Goal: Register for event/course

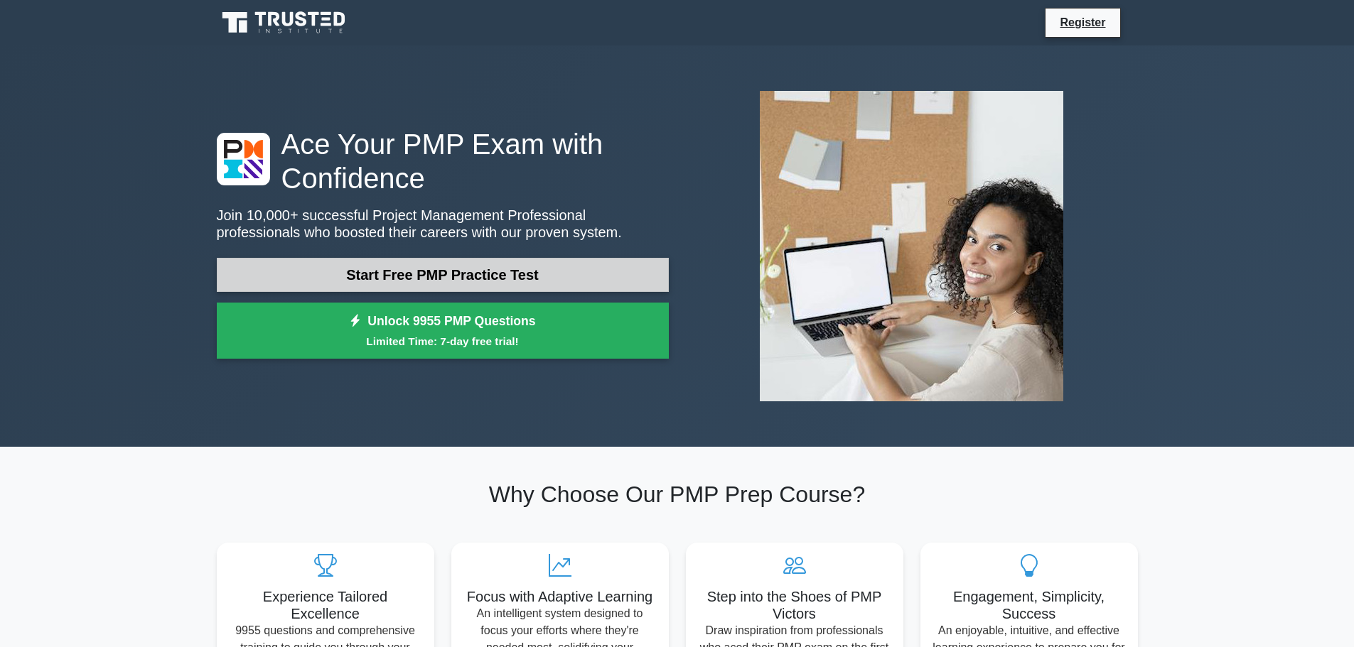
click at [369, 258] on link "Start Free PMP Practice Test" at bounding box center [443, 275] width 452 height 34
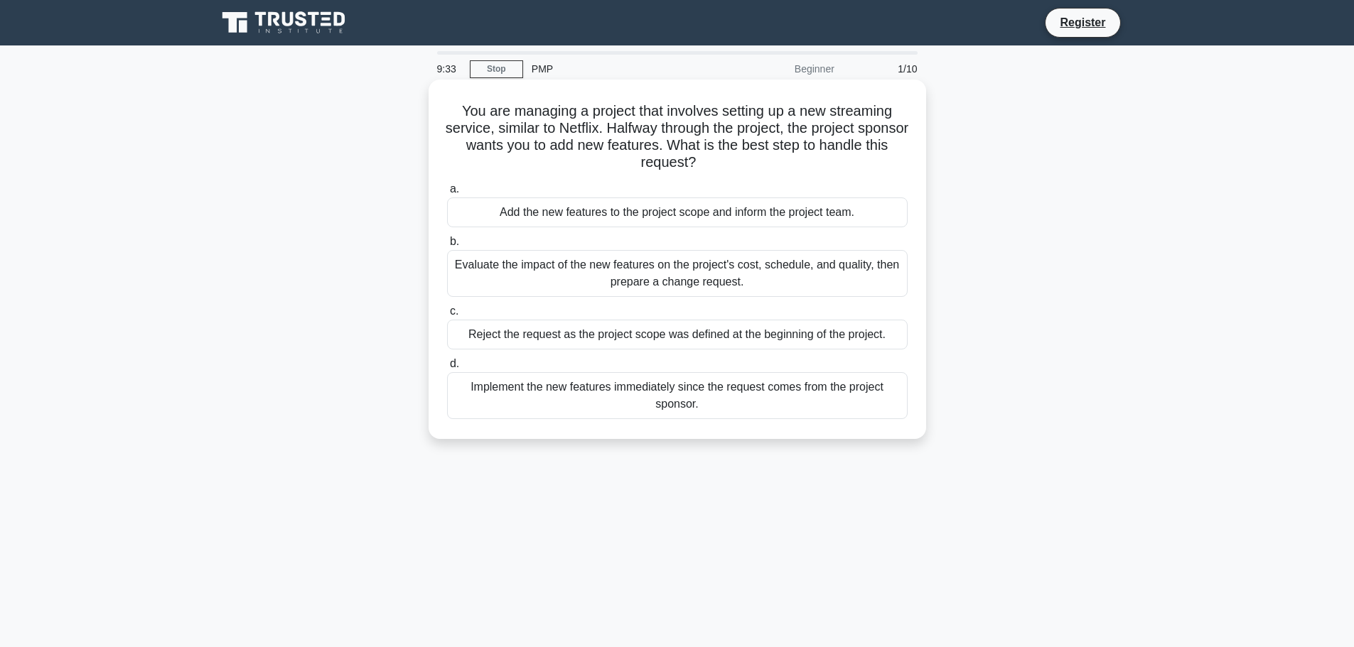
click at [684, 269] on div "Evaluate the impact of the new features on the project's cost, schedule, and qu…" at bounding box center [677, 273] width 461 height 47
click at [447, 247] on input "b. Evaluate the impact of the new features on the project's cost, schedule, and…" at bounding box center [447, 241] width 0 height 9
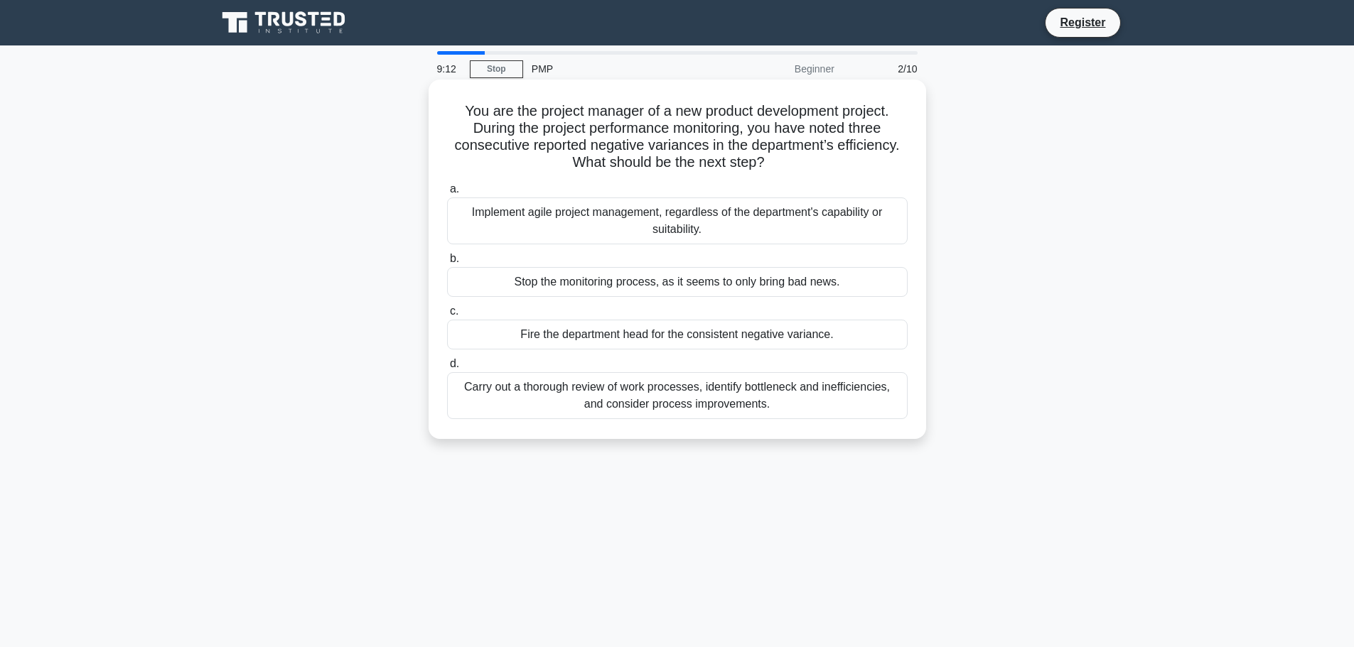
click at [630, 402] on div "Carry out a thorough review of work processes, identify bottleneck and ineffici…" at bounding box center [677, 395] width 461 height 47
click at [447, 369] on input "d. Carry out a thorough review of work processes, identify bottleneck and ineff…" at bounding box center [447, 364] width 0 height 9
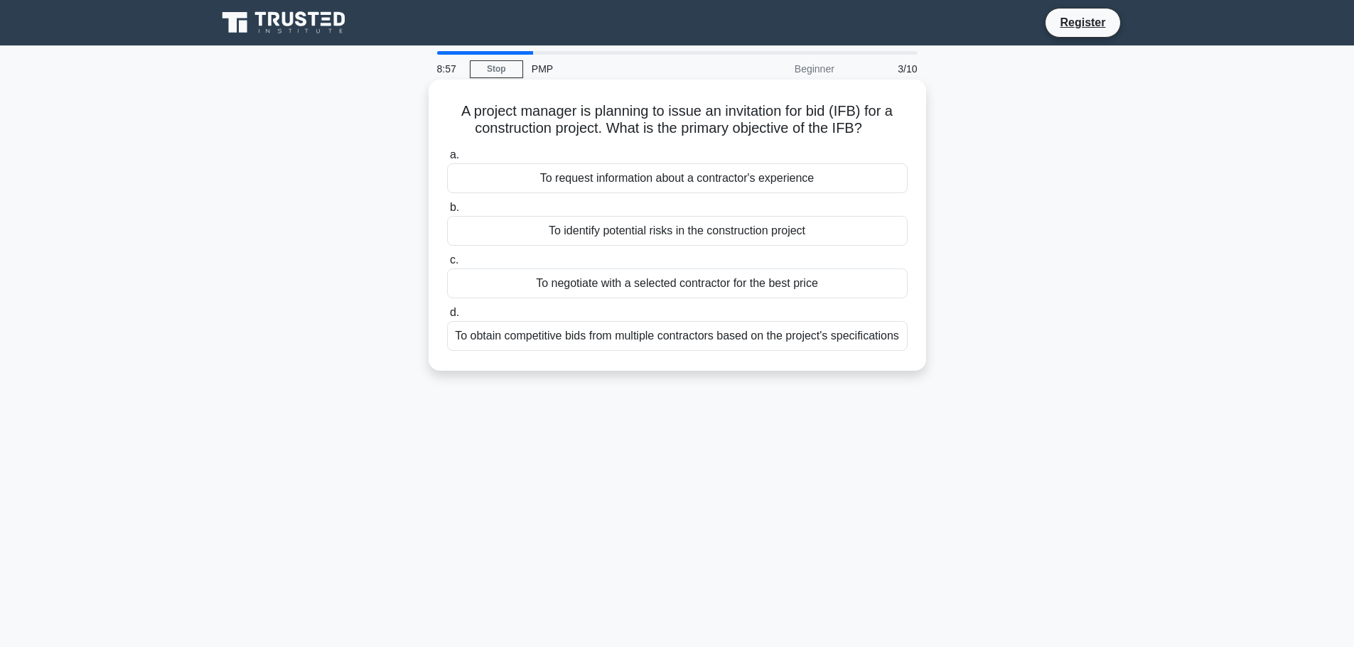
click at [647, 351] on div "To obtain competitive bids from multiple contractors based on the project's spe…" at bounding box center [677, 336] width 461 height 30
click at [447, 318] on input "d. To obtain competitive bids from multiple contractors based on the project's …" at bounding box center [447, 312] width 0 height 9
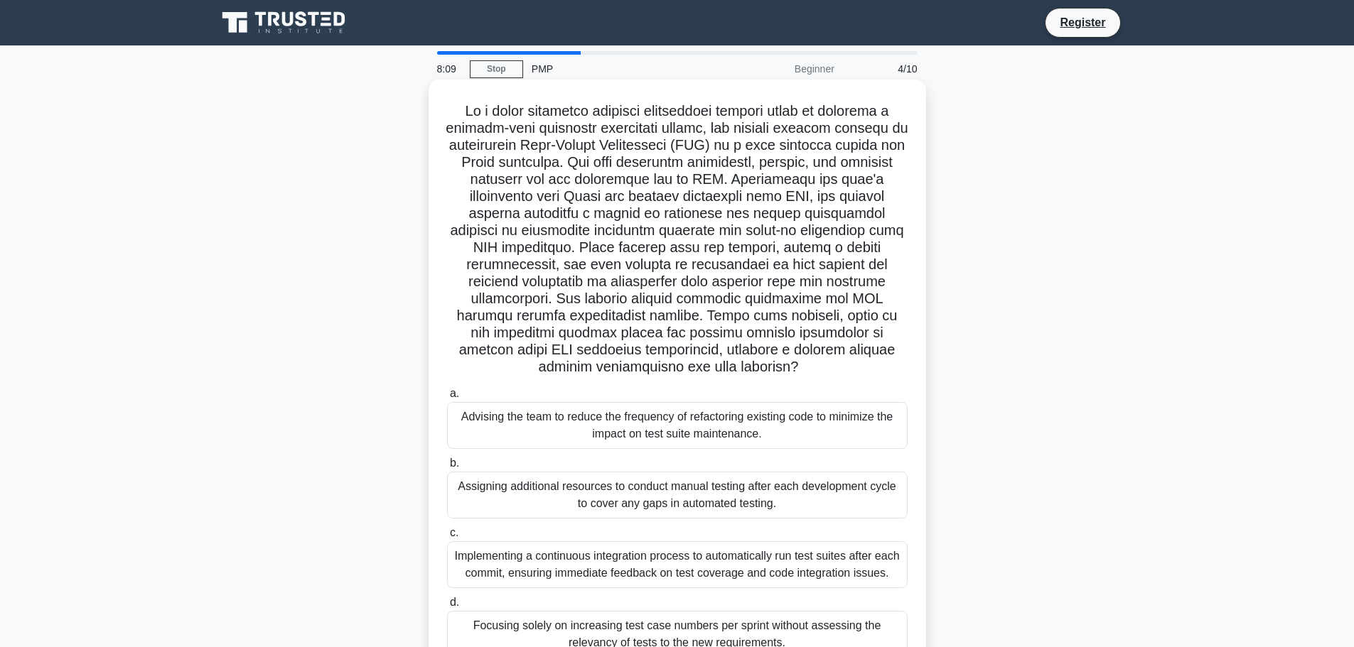
drag, startPoint x: 692, startPoint y: 166, endPoint x: 792, endPoint y: 372, distance: 229.2
click at [792, 372] on h5 ".spinner_0XTQ{transform-origin:center;animation:spinner_y6GP .75s linear infini…" at bounding box center [677, 239] width 463 height 274
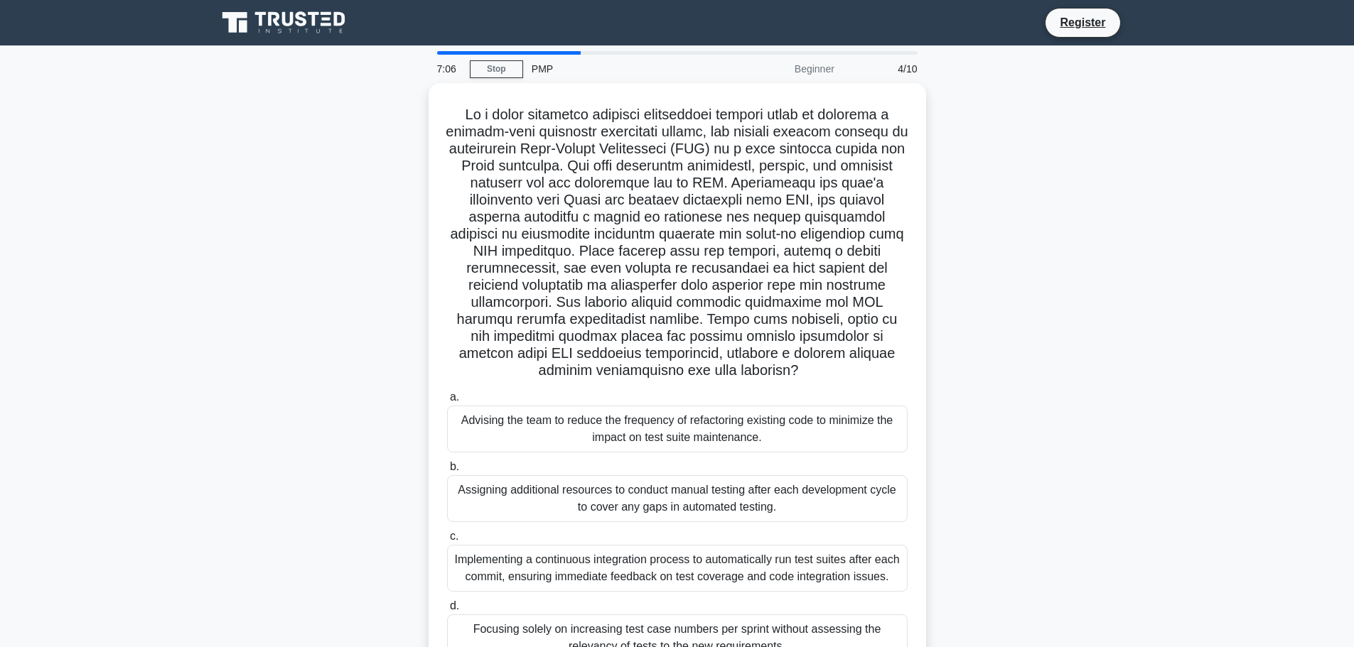
scroll to position [120, 0]
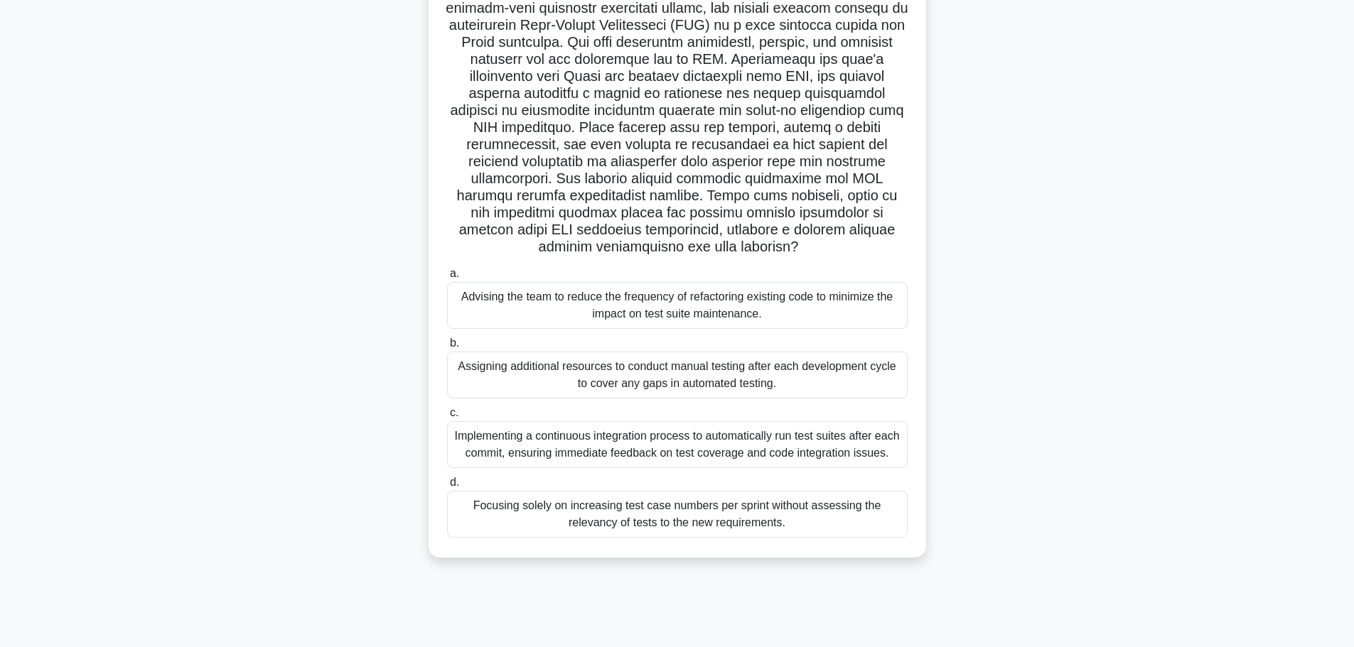
click at [811, 444] on div "Implementing a continuous integration process to automatically run test suites …" at bounding box center [677, 444] width 461 height 47
click at [447, 418] on input "c. Implementing a continuous integration process to automatically run test suit…" at bounding box center [447, 413] width 0 height 9
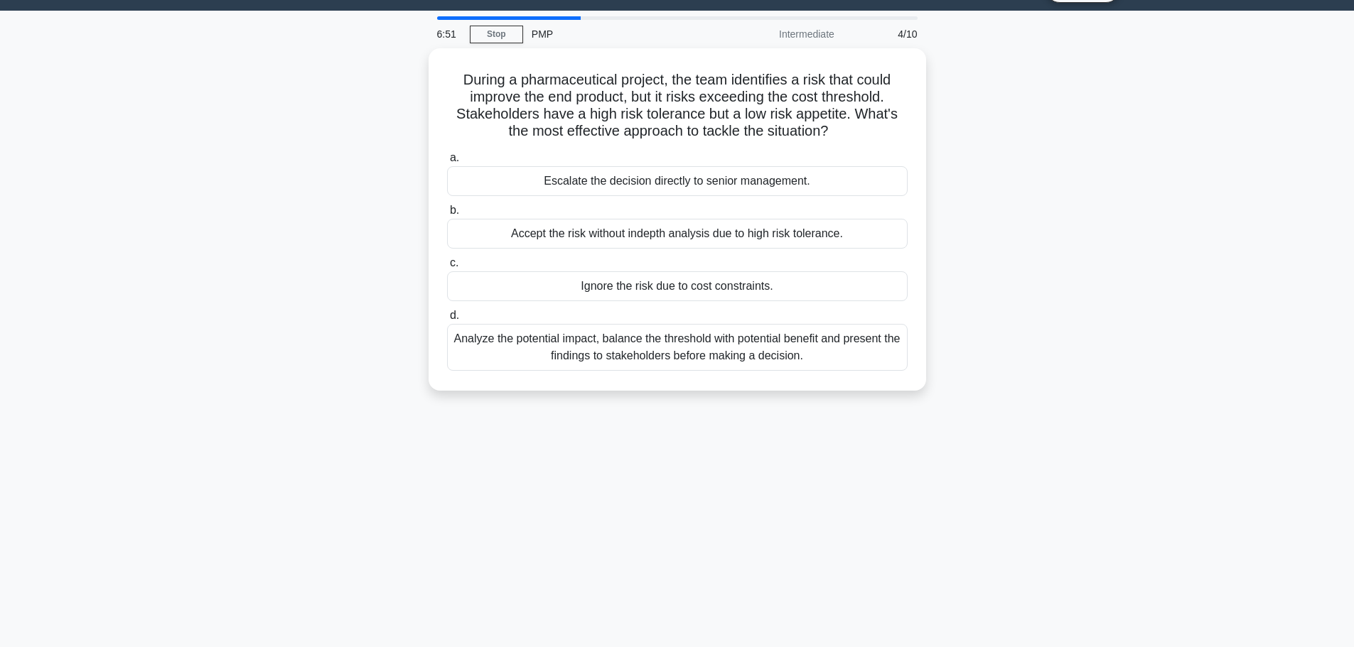
scroll to position [0, 0]
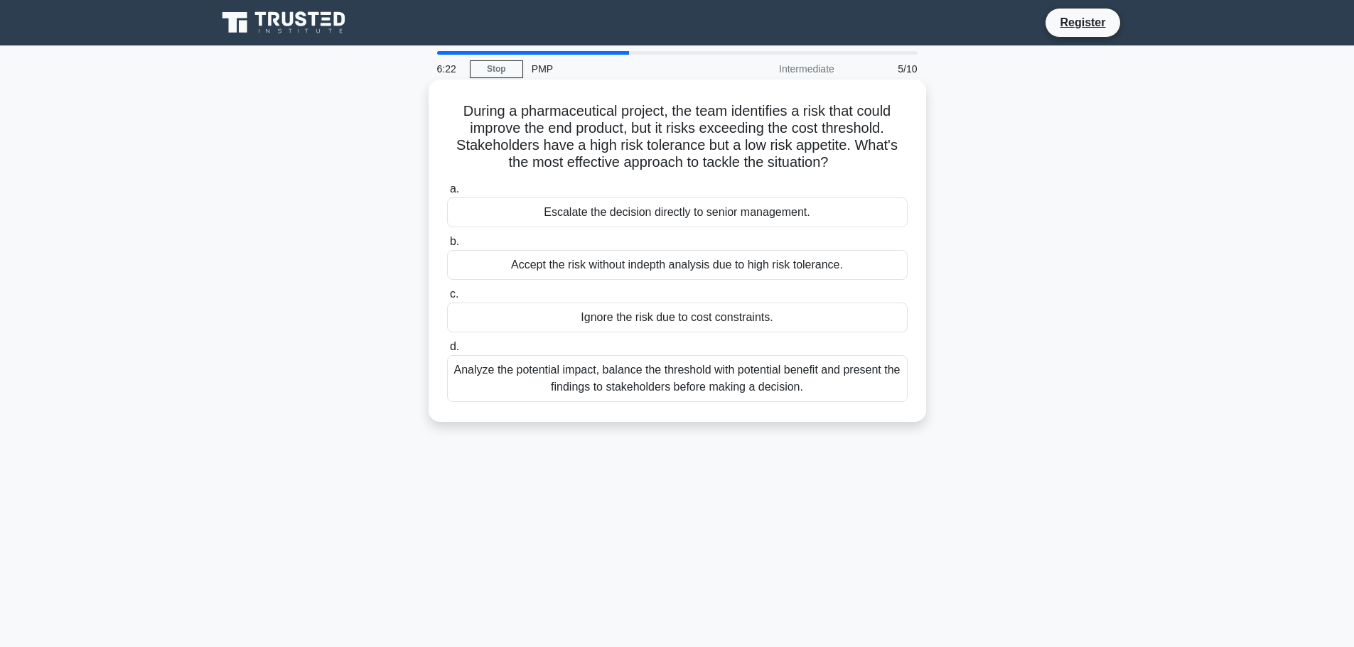
click at [810, 380] on div "Analyze the potential impact, balance the threshold with potential benefit and …" at bounding box center [677, 378] width 461 height 47
click at [447, 352] on input "d. Analyze the potential impact, balance the threshold with potential benefit a…" at bounding box center [447, 347] width 0 height 9
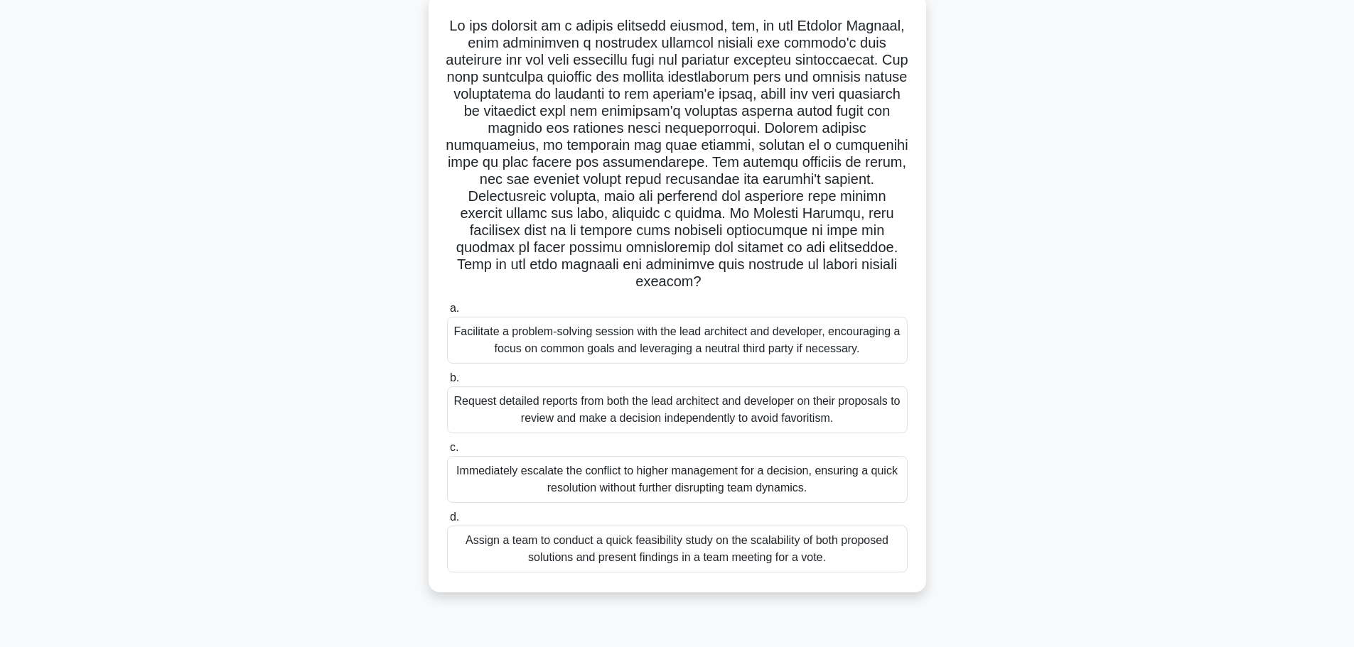
scroll to position [120, 0]
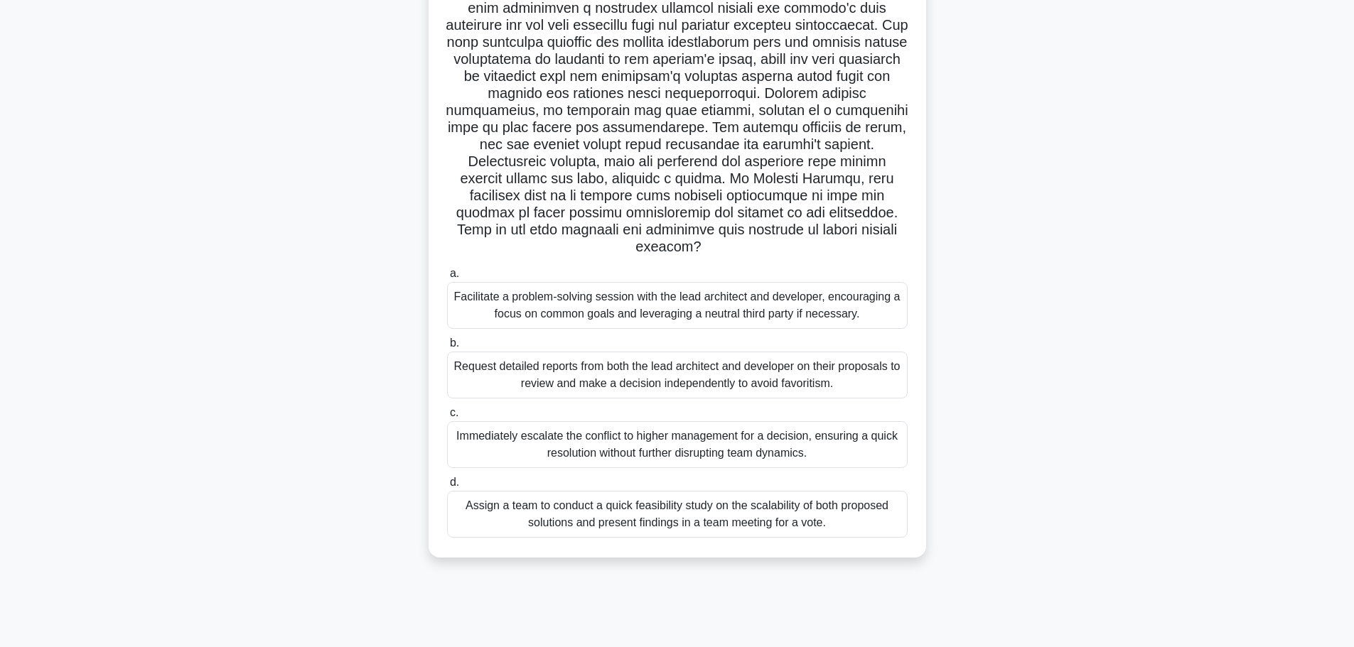
click at [762, 512] on div "Assign a team to conduct a quick feasibility study on the scalability of both p…" at bounding box center [677, 514] width 461 height 47
click at [447, 488] on input "d. Assign a team to conduct a quick feasibility study on the scalability of bot…" at bounding box center [447, 482] width 0 height 9
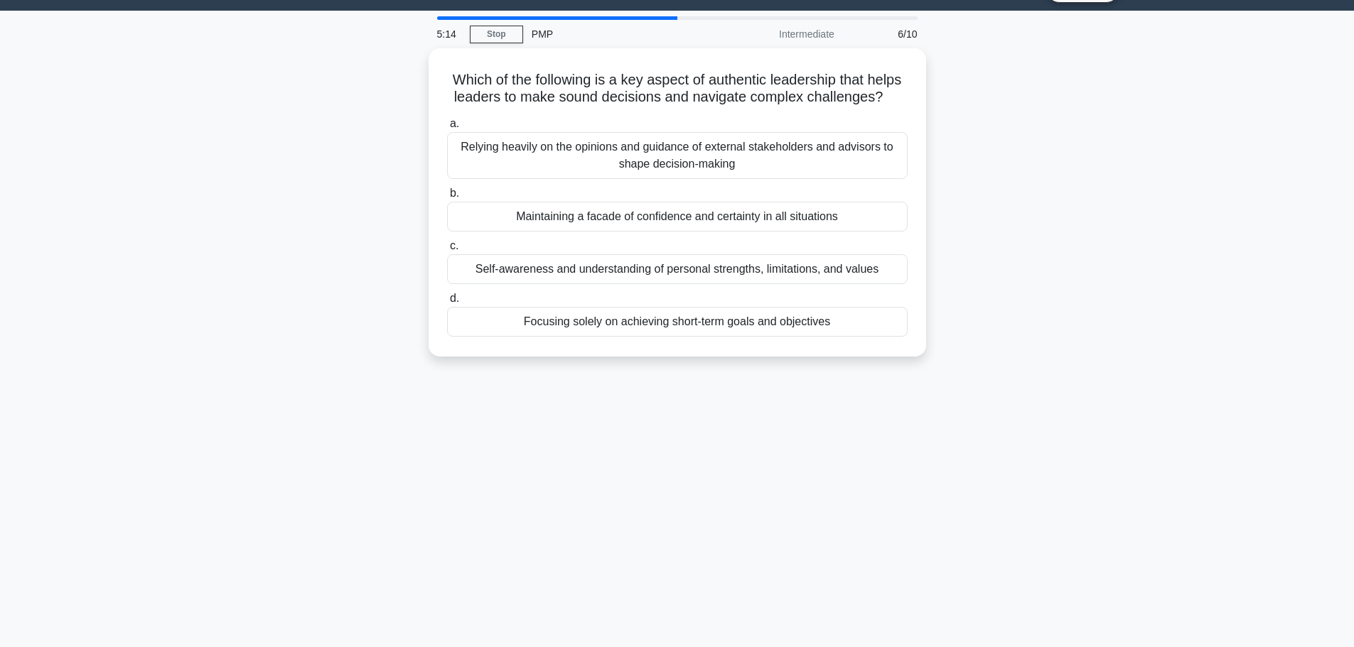
scroll to position [0, 0]
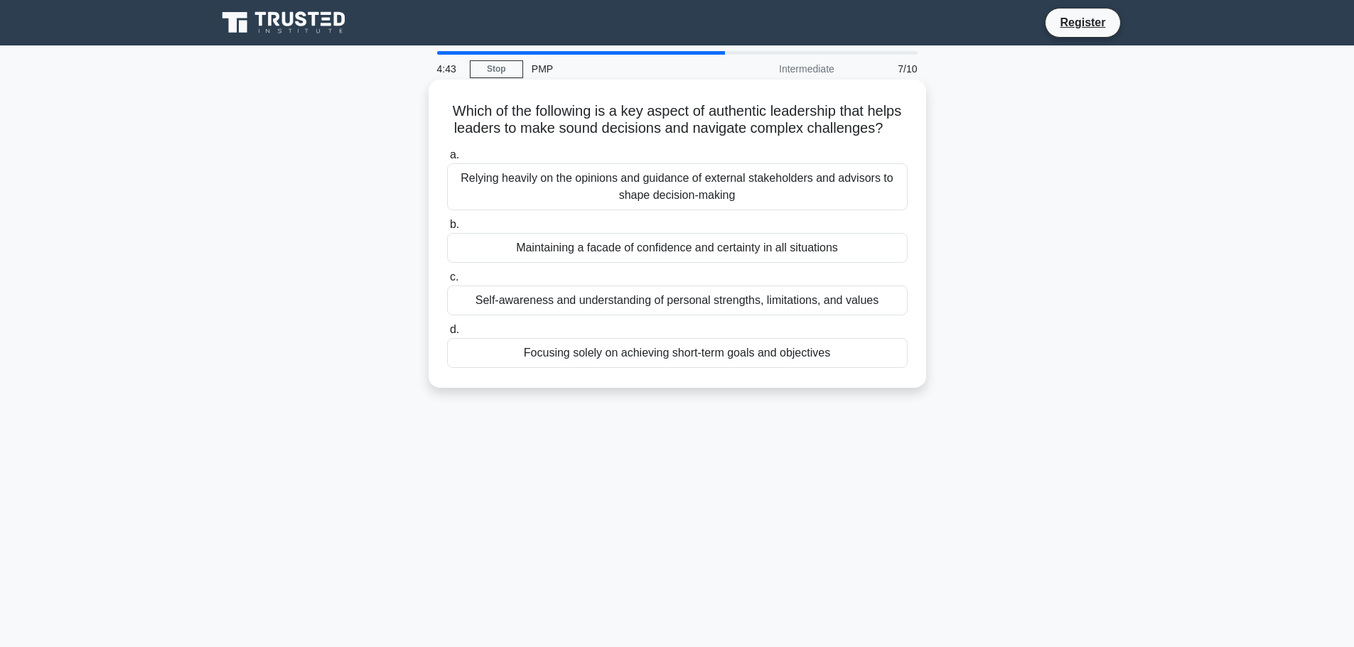
click at [483, 316] on div "Self-awareness and understanding of personal strengths, limitations, and values" at bounding box center [677, 301] width 461 height 30
click at [447, 282] on input "c. Self-awareness and understanding of personal strengths, limitations, and val…" at bounding box center [447, 277] width 0 height 9
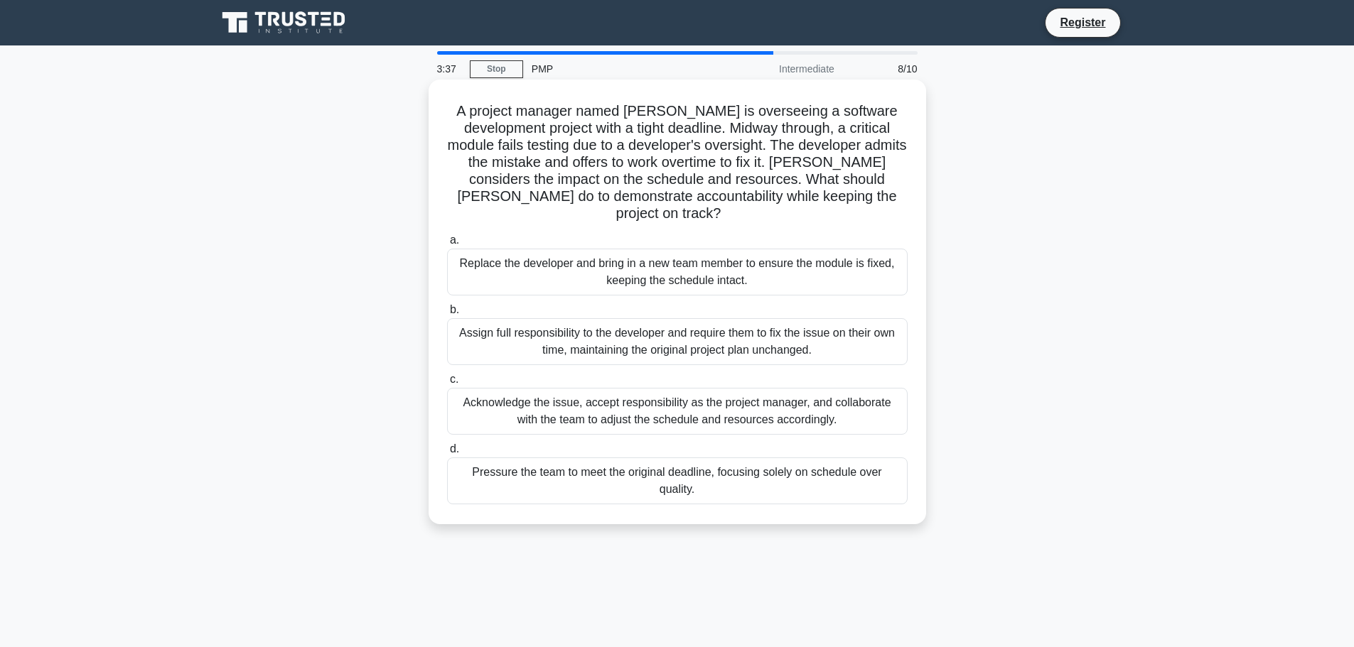
click at [506, 397] on div "Acknowledge the issue, accept responsibility as the project manager, and collab…" at bounding box center [677, 411] width 461 height 47
click at [447, 385] on input "c. Acknowledge the issue, accept responsibility as the project manager, and col…" at bounding box center [447, 379] width 0 height 9
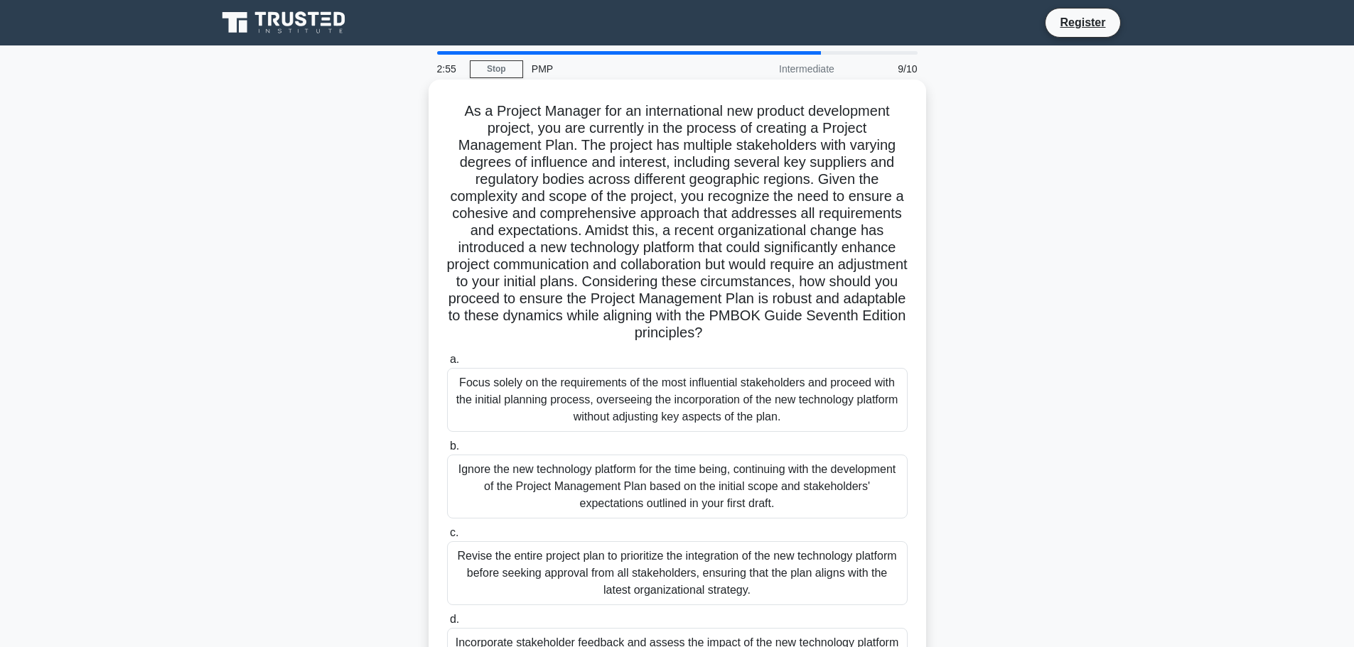
drag, startPoint x: 456, startPoint y: 114, endPoint x: 871, endPoint y: 332, distance: 468.9
click at [871, 332] on h5 "As a Project Manager for an international new product development project, you …" at bounding box center [677, 222] width 463 height 240
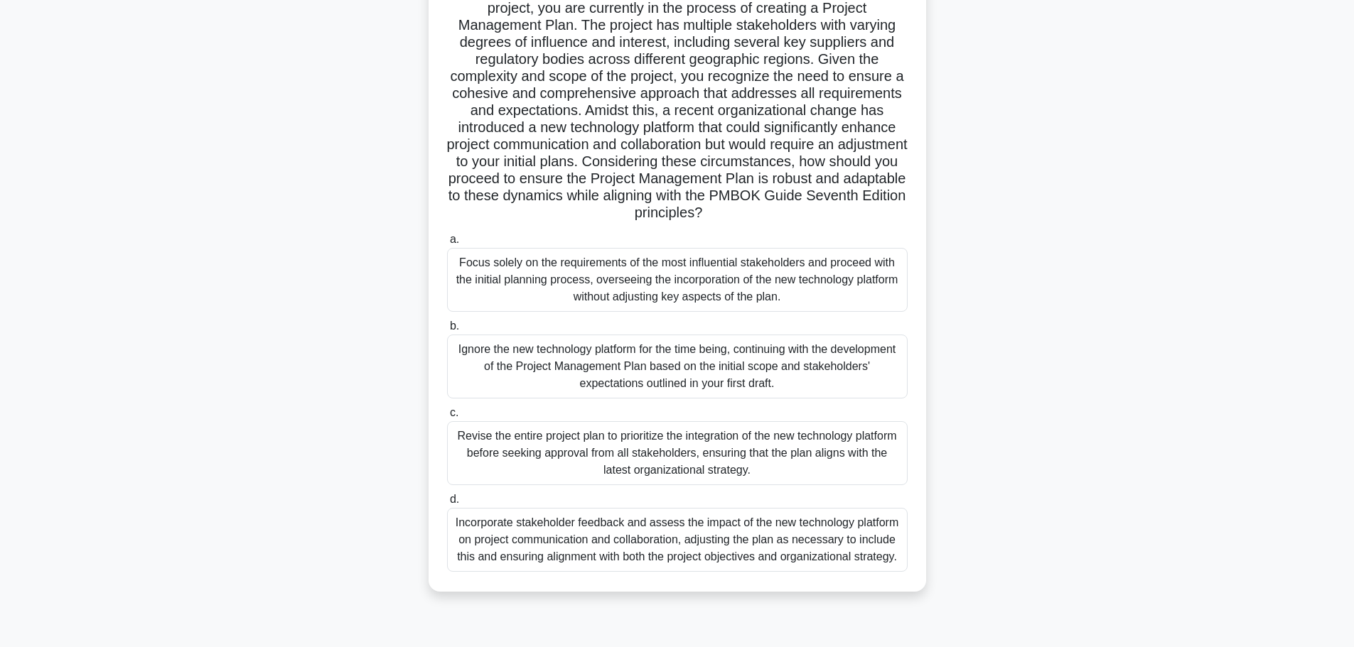
click at [660, 562] on div "Incorporate stakeholder feedback and assess the impact of the new technology pl…" at bounding box center [677, 540] width 461 height 64
click at [447, 505] on input "d. Incorporate stakeholder feedback and assess the impact of the new technology…" at bounding box center [447, 499] width 0 height 9
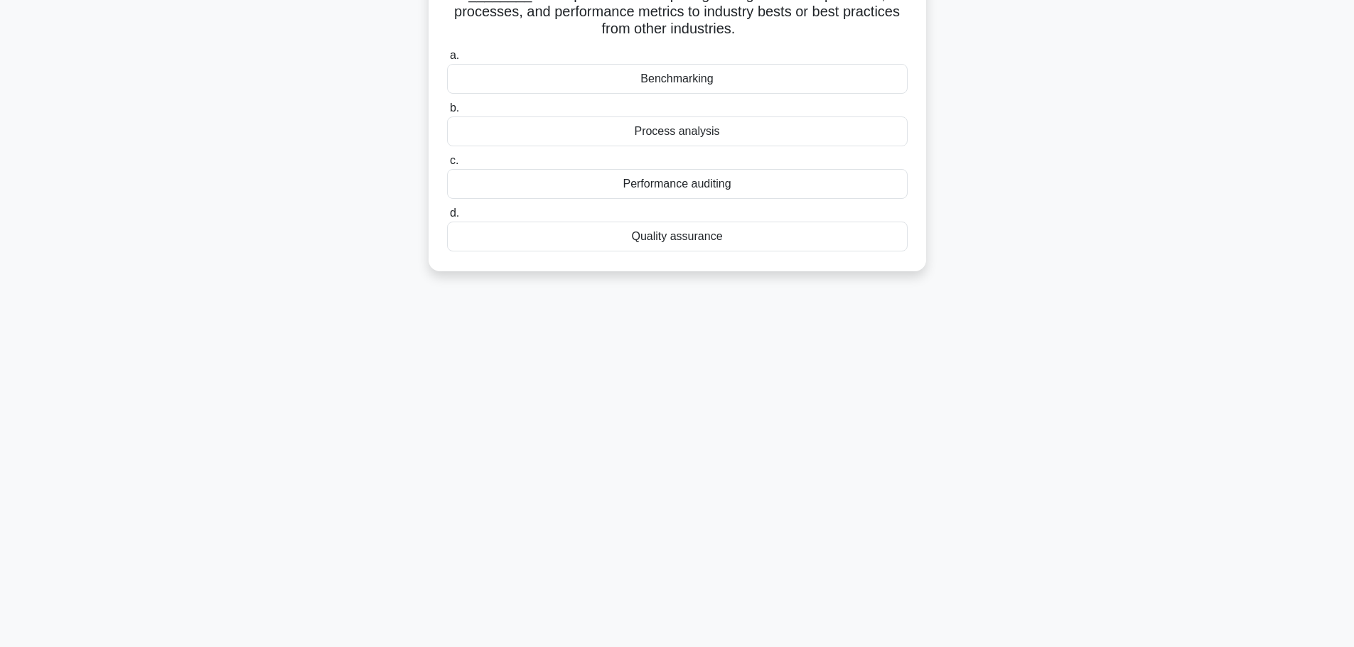
scroll to position [0, 0]
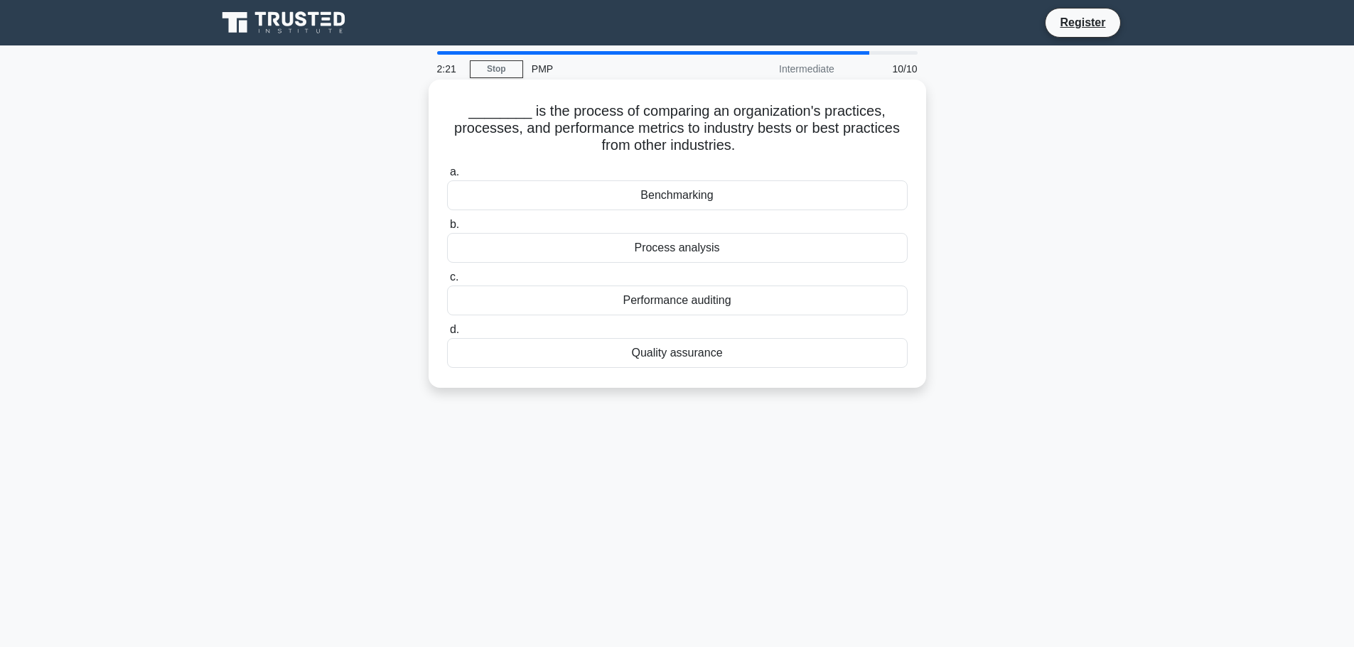
click at [669, 191] on div "Benchmarking" at bounding box center [677, 196] width 461 height 30
click at [447, 177] on input "a. Benchmarking" at bounding box center [447, 172] width 0 height 9
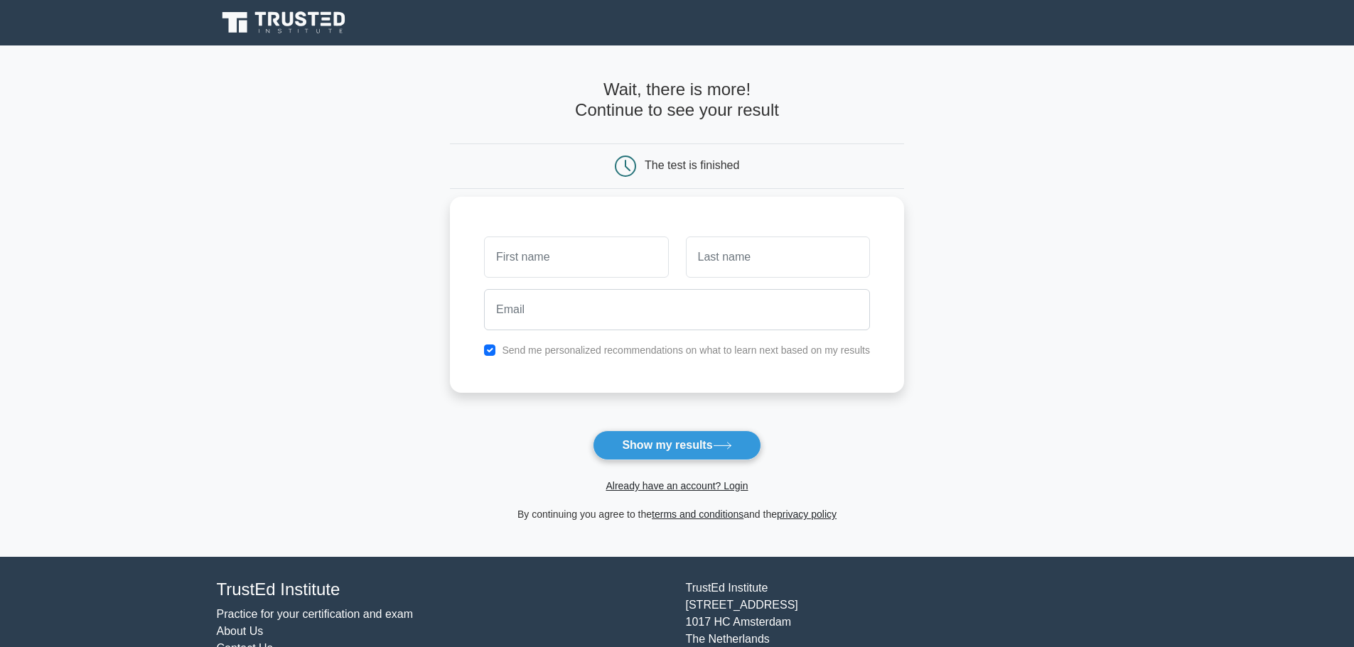
click at [631, 250] on input "text" at bounding box center [576, 257] width 184 height 41
type input "Raghav"
click at [780, 264] on input "text" at bounding box center [778, 257] width 184 height 41
type input "Tomar"
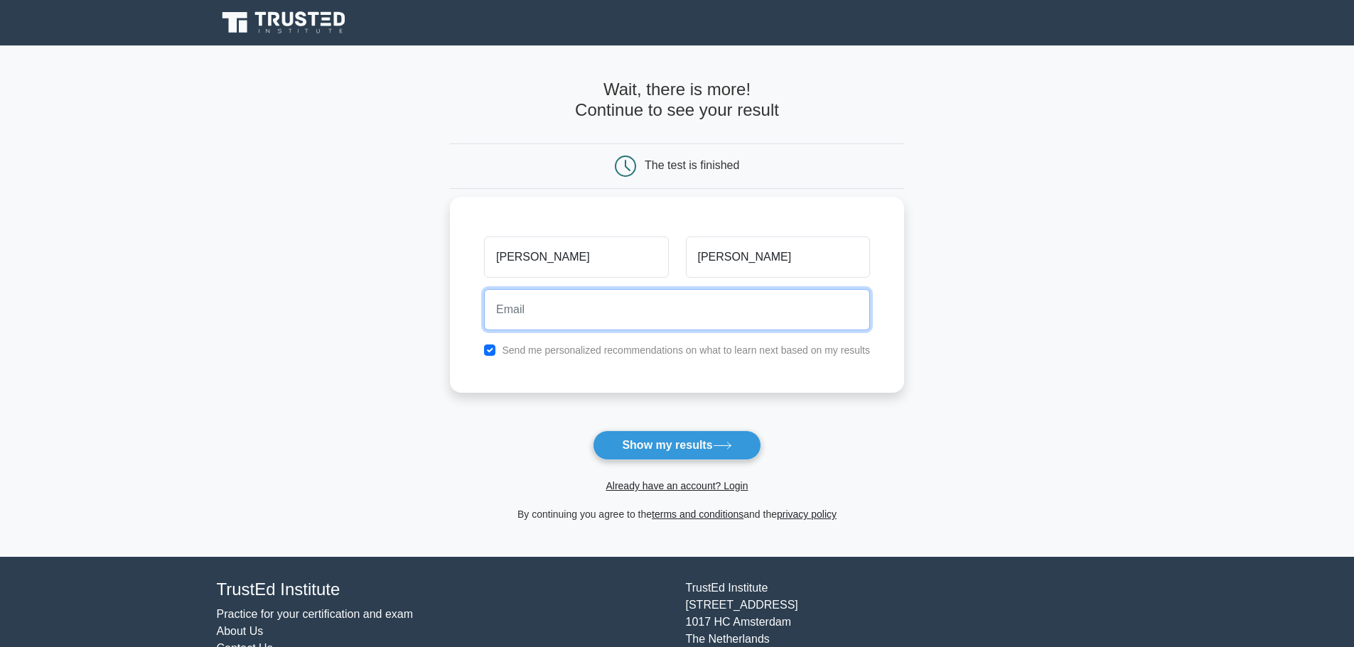
click at [588, 327] on input "email" at bounding box center [677, 309] width 386 height 41
type input "contact@meetraghav.co.in"
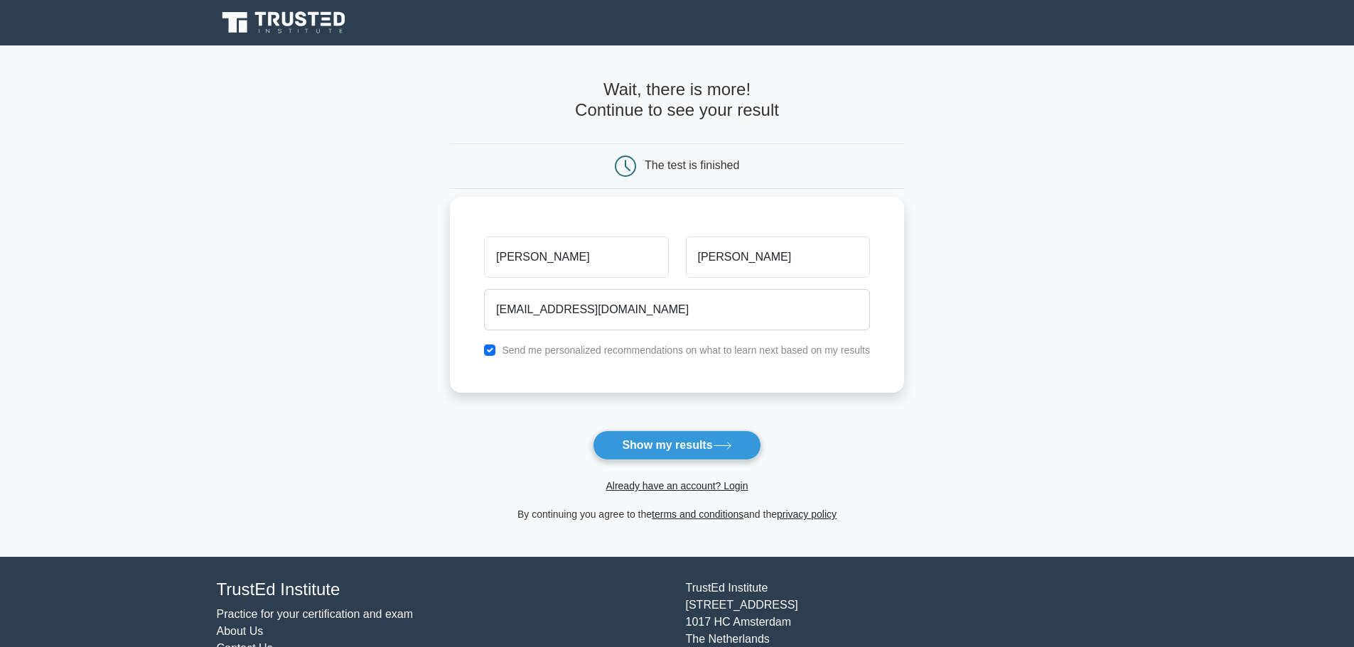
click at [576, 350] on label "Send me personalized recommendations on what to learn next based on my results" at bounding box center [686, 350] width 368 height 11
click at [490, 346] on input "checkbox" at bounding box center [489, 350] width 11 height 11
checkbox input "false"
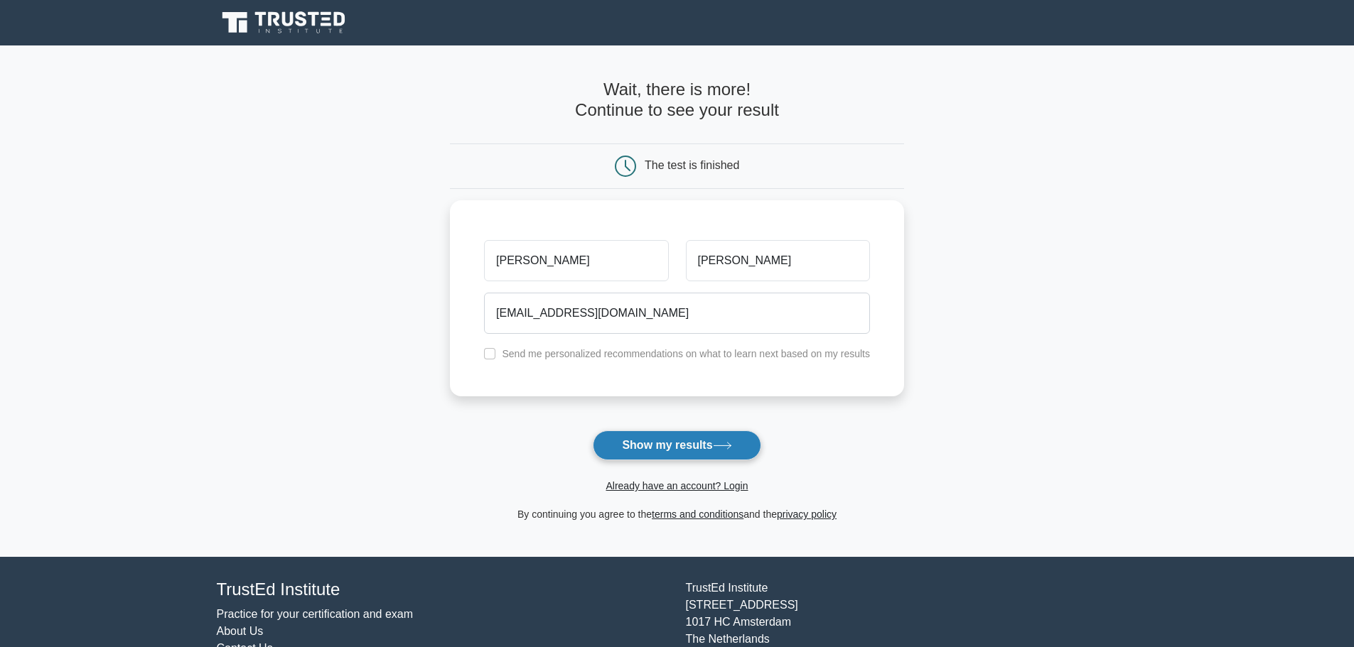
click at [687, 448] on button "Show my results" at bounding box center [677, 446] width 168 height 30
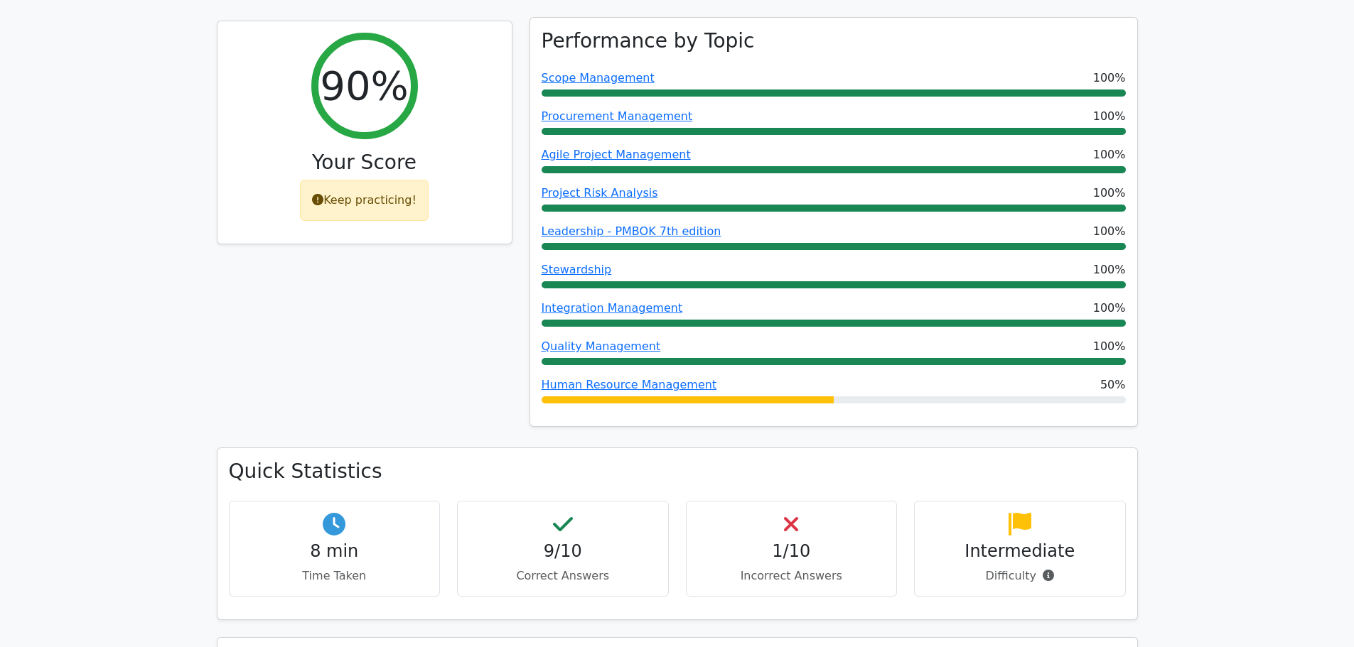
scroll to position [711, 0]
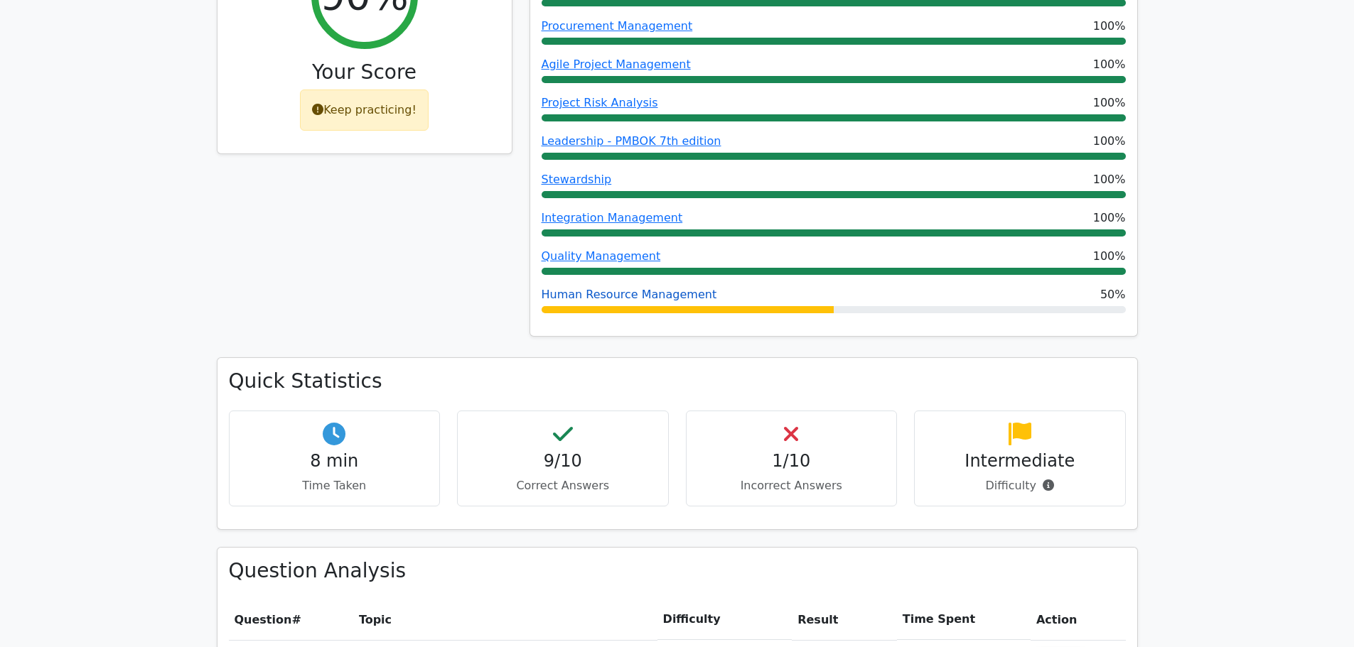
click at [628, 288] on link "Human Resource Management" at bounding box center [630, 295] width 176 height 14
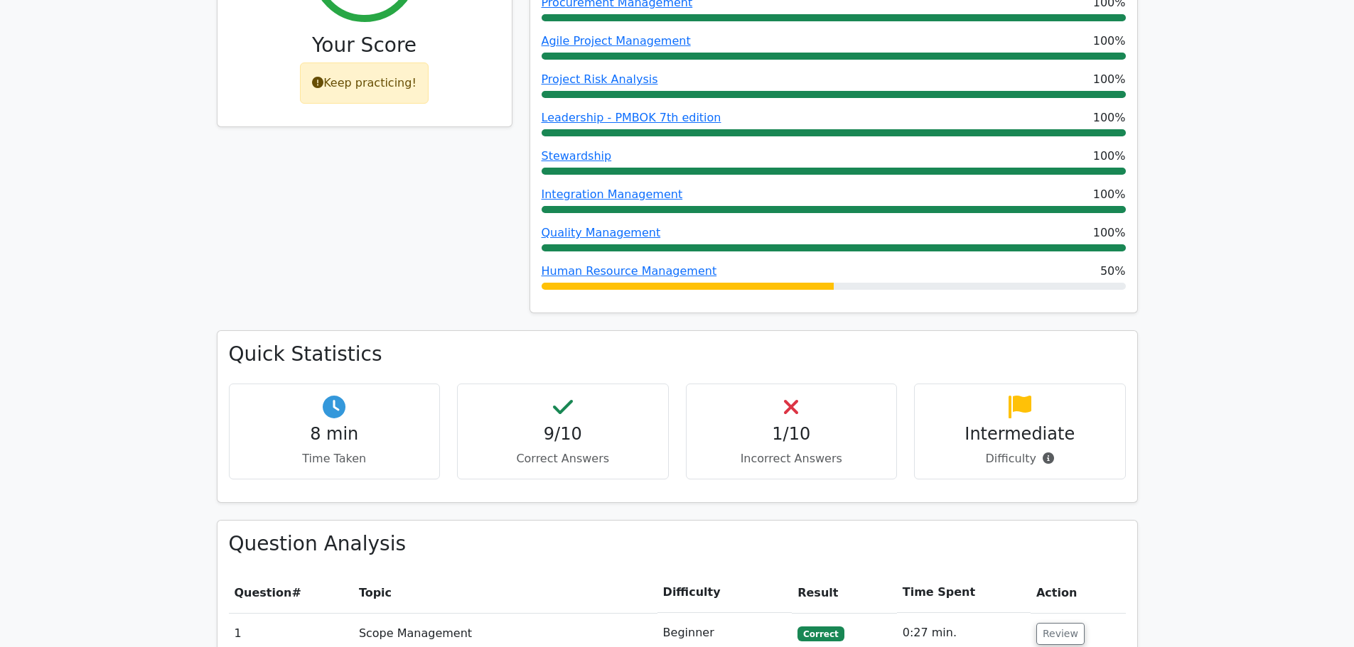
scroll to position [569, 0]
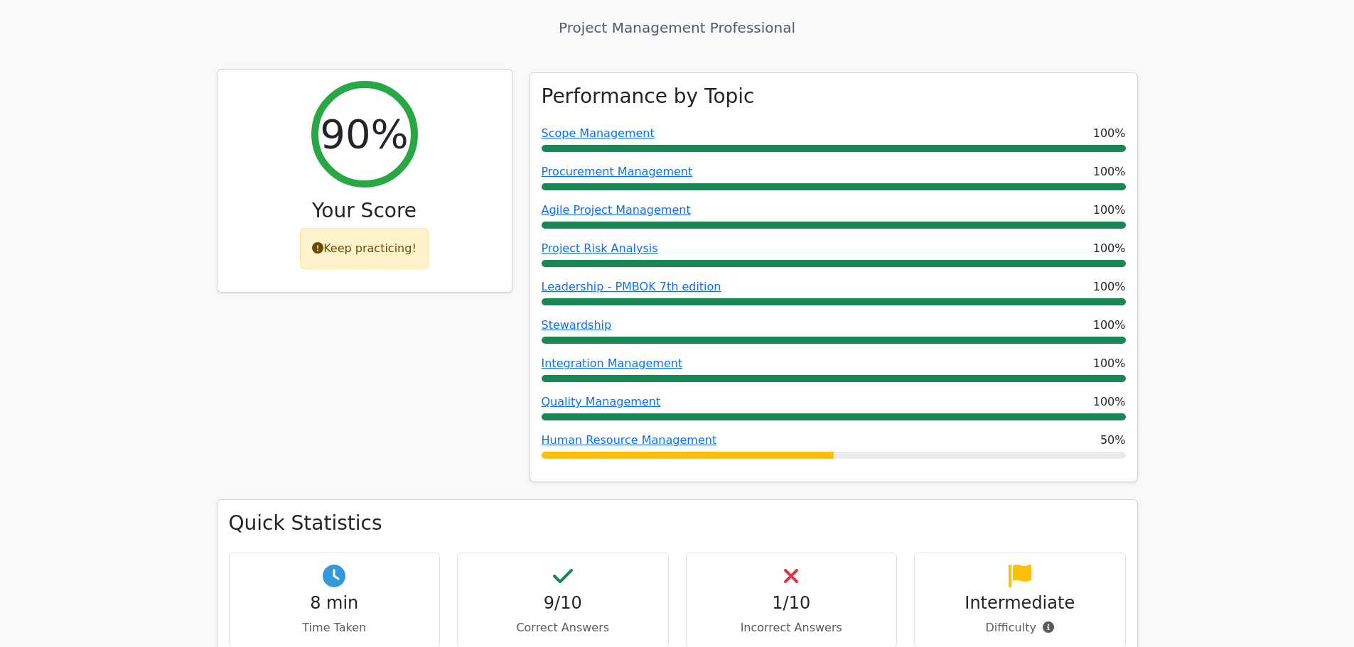
click at [322, 242] on icon at bounding box center [317, 247] width 11 height 11
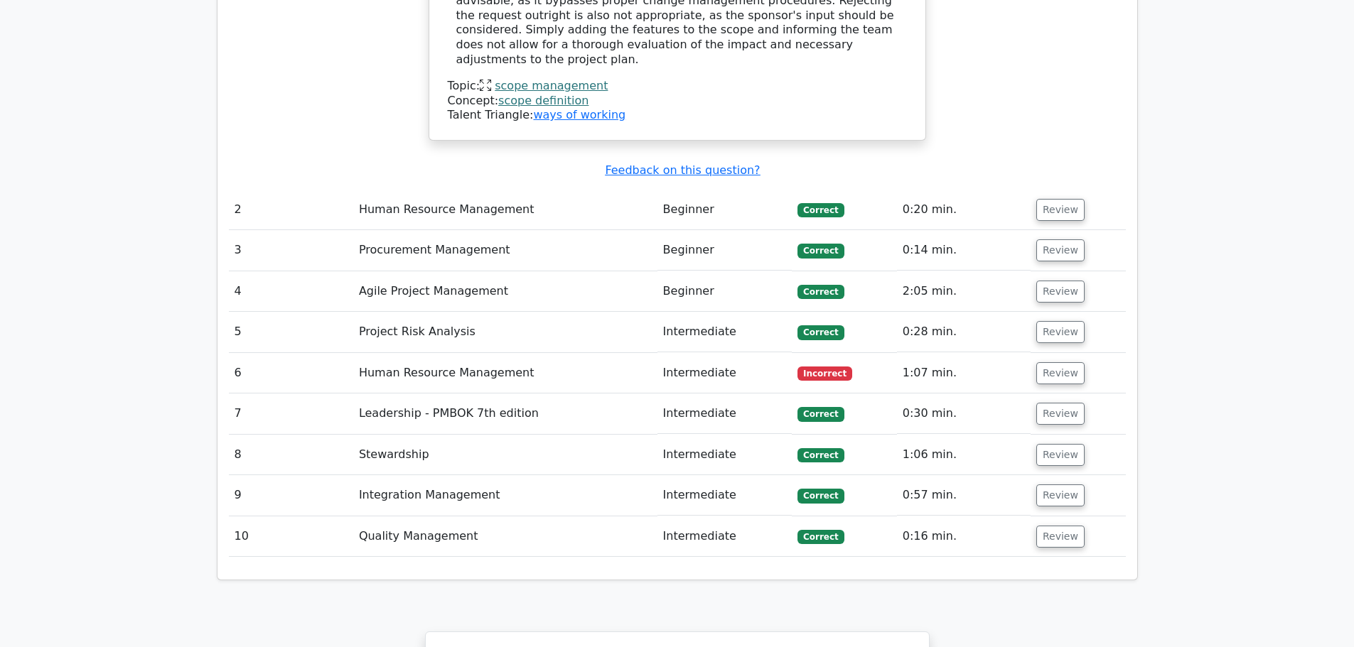
scroll to position [1833, 0]
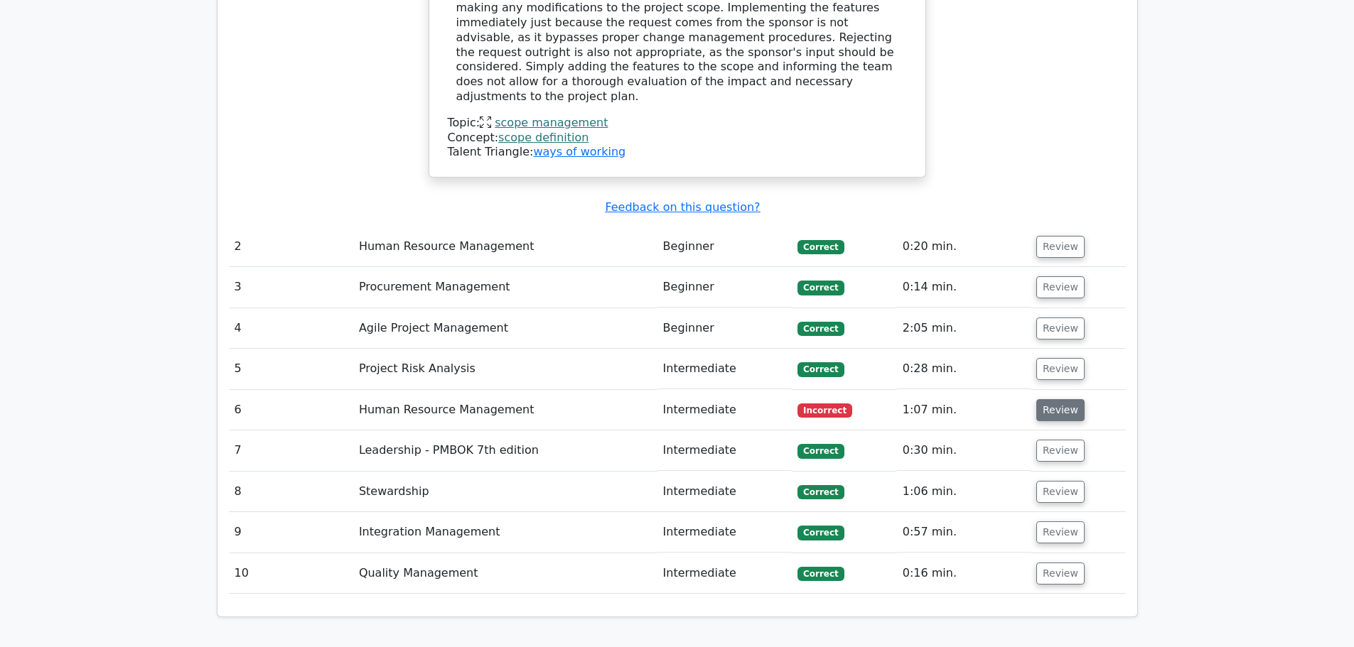
click at [1050, 399] on button "Review" at bounding box center [1060, 410] width 48 height 22
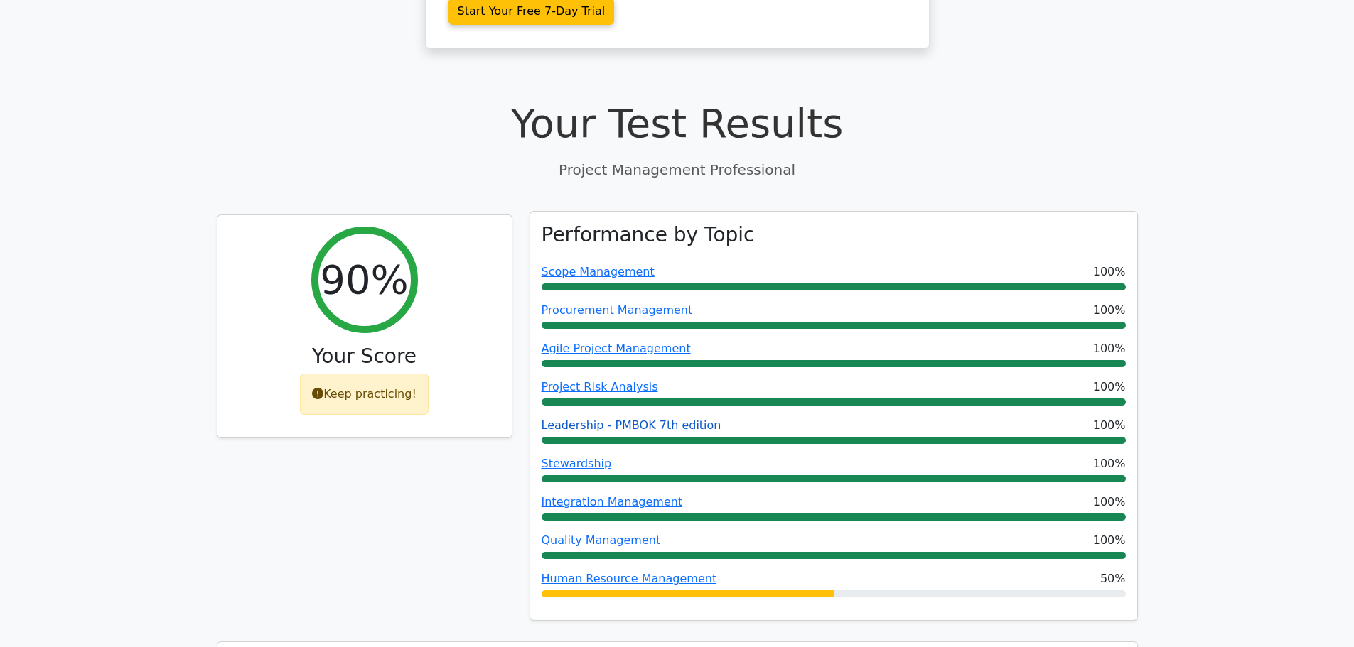
scroll to position [0, 0]
